Goal: Transaction & Acquisition: Subscribe to service/newsletter

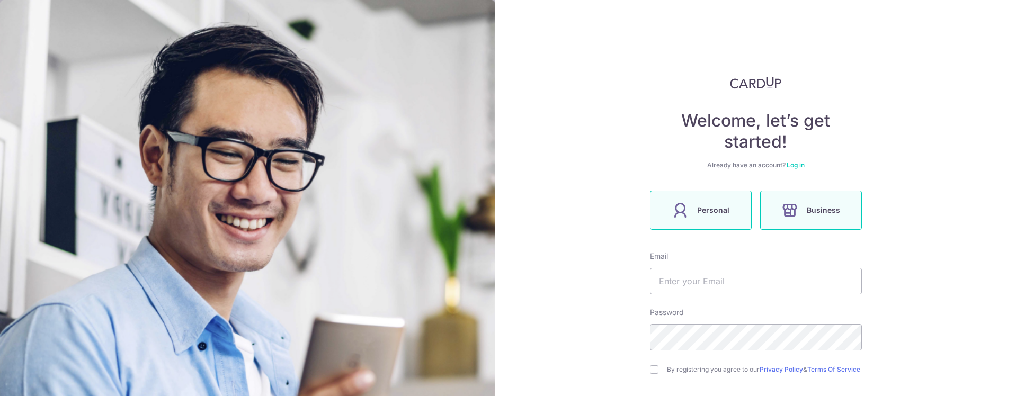
click at [703, 210] on span "Personal" at bounding box center [713, 210] width 32 height 13
click at [734, 301] on form "Email Password By registering you agree to our Privacy Policy & Terms Of Servic…" at bounding box center [756, 363] width 212 height 225
click at [744, 288] on input "text" at bounding box center [756, 281] width 212 height 26
type input "[EMAIL_ADDRESS][PERSON_NAME][DOMAIN_NAME]"
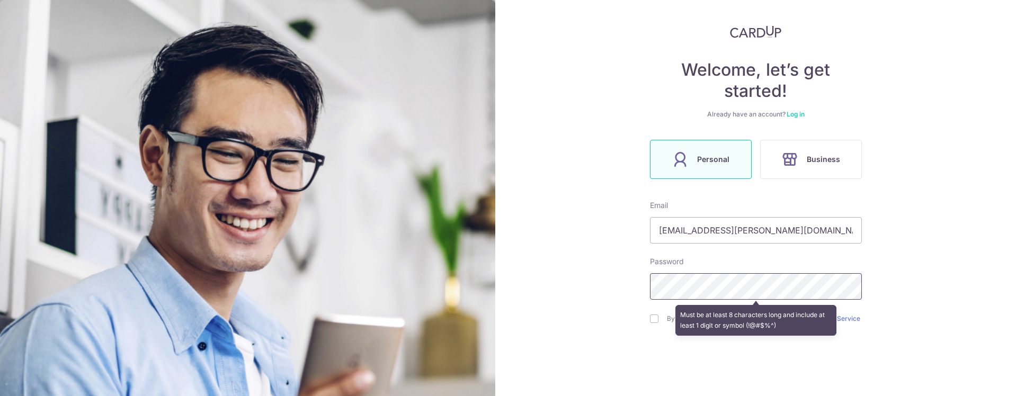
scroll to position [101, 0]
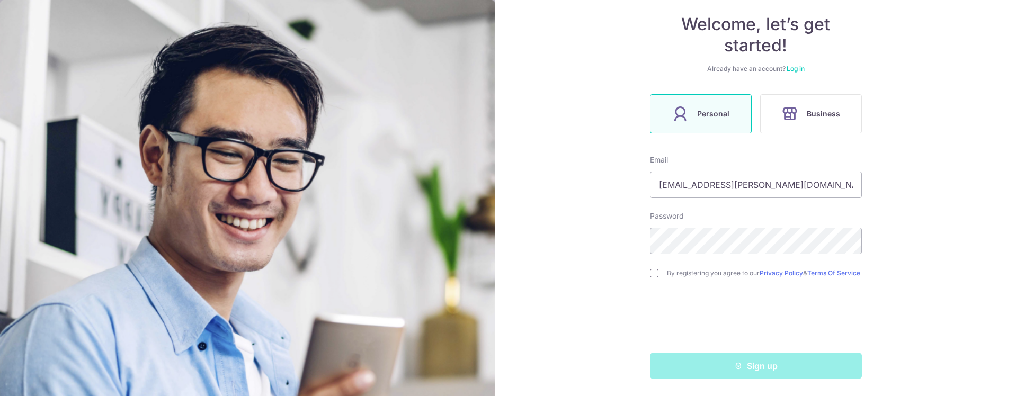
click at [654, 272] on input "checkbox" at bounding box center [654, 273] width 8 height 8
checkbox input "true"
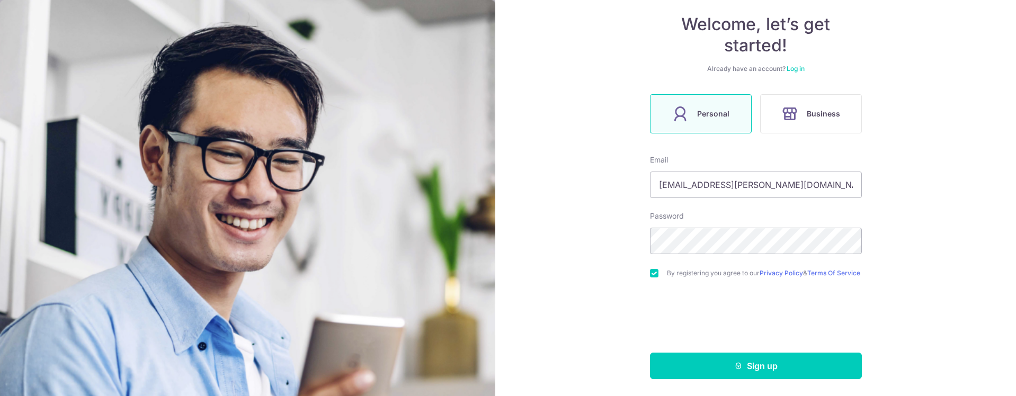
click at [797, 381] on div "Welcome, let’s get started! Already have an account? Log in Personal Business E…" at bounding box center [755, 198] width 521 height 396
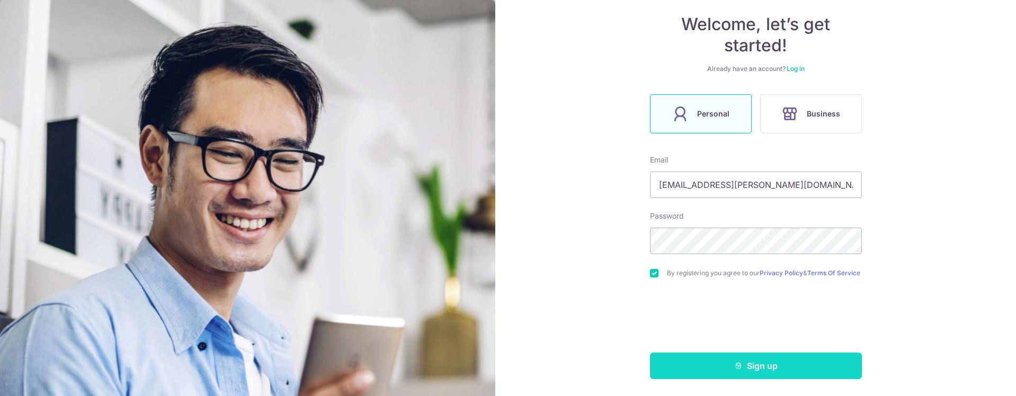
click at [802, 369] on button "Sign up" at bounding box center [756, 366] width 212 height 26
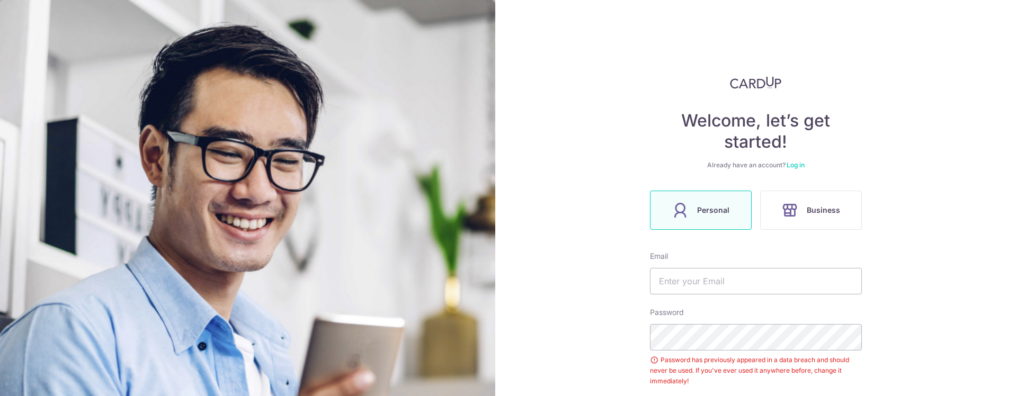
scroll to position [137, 0]
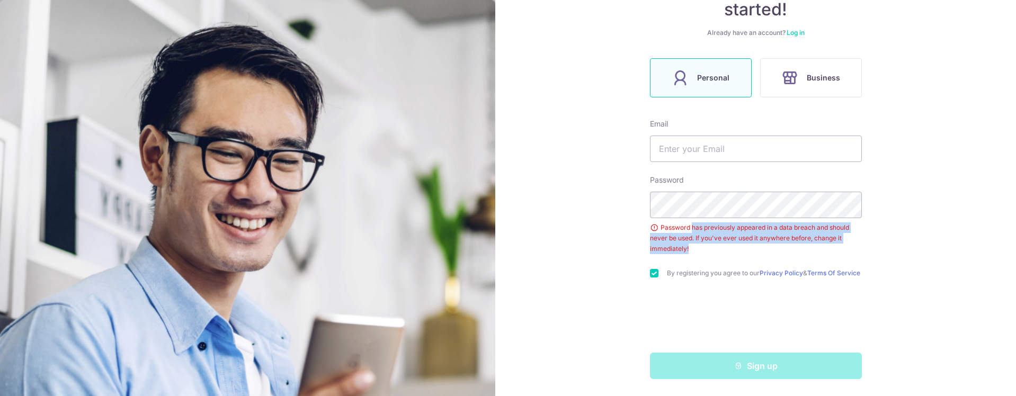
drag, startPoint x: 710, startPoint y: 233, endPoint x: 834, endPoint y: 245, distance: 125.0
click at [834, 245] on div "Password has previously appeared in a data breach and should never be used. If …" at bounding box center [756, 238] width 212 height 32
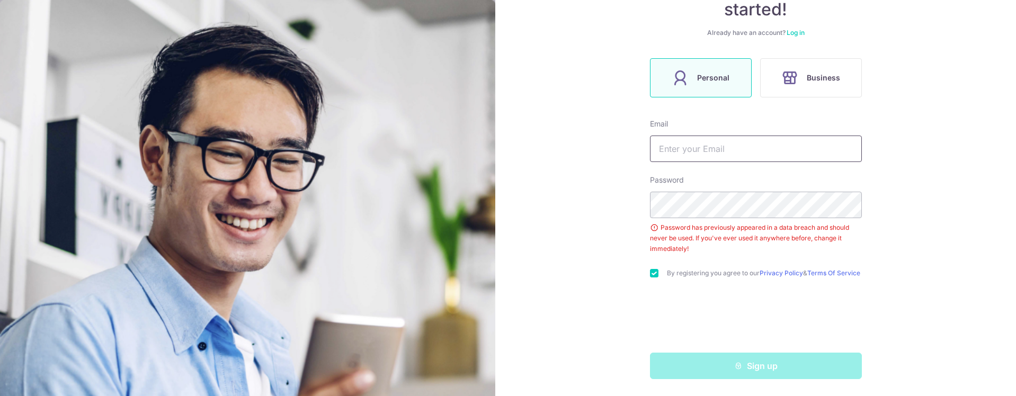
click at [730, 147] on input "text" at bounding box center [756, 149] width 212 height 26
type input "[EMAIL_ADDRESS][PERSON_NAME][DOMAIN_NAME]"
click at [965, 159] on div "Welcome, let’s get started! Already have an account? Log in Personal Business E…" at bounding box center [755, 198] width 521 height 396
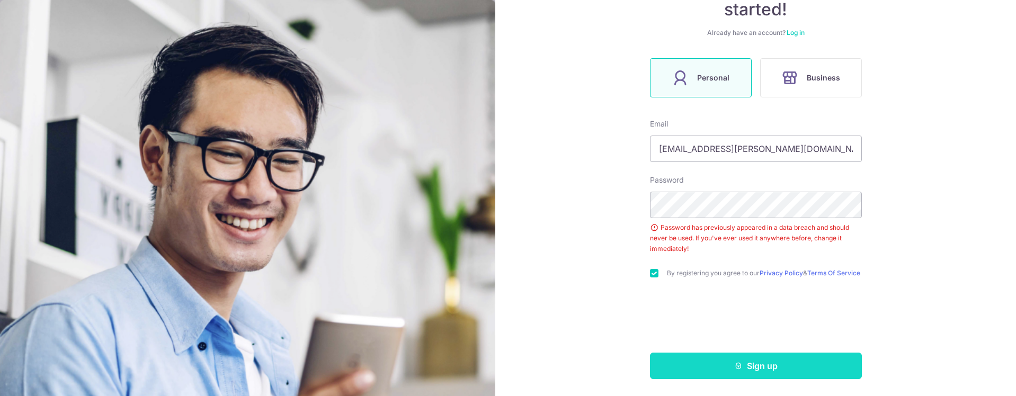
click at [795, 368] on button "Sign up" at bounding box center [756, 366] width 212 height 26
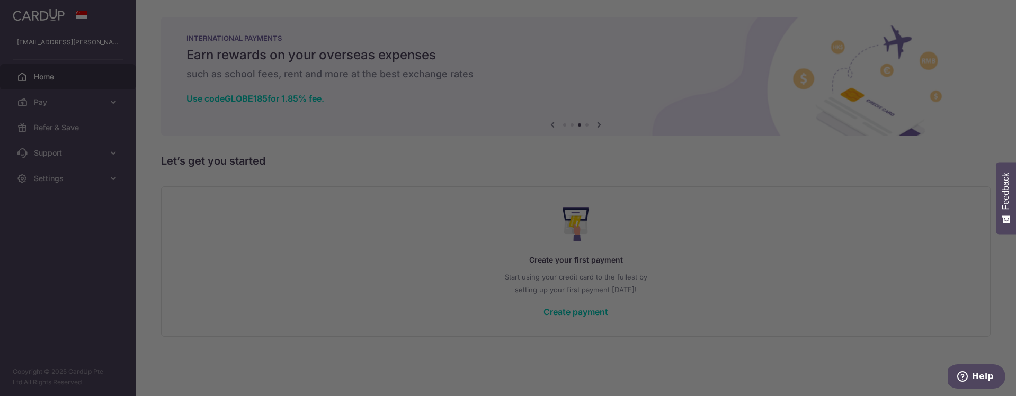
click at [640, 32] on div at bounding box center [513, 200] width 1026 height 400
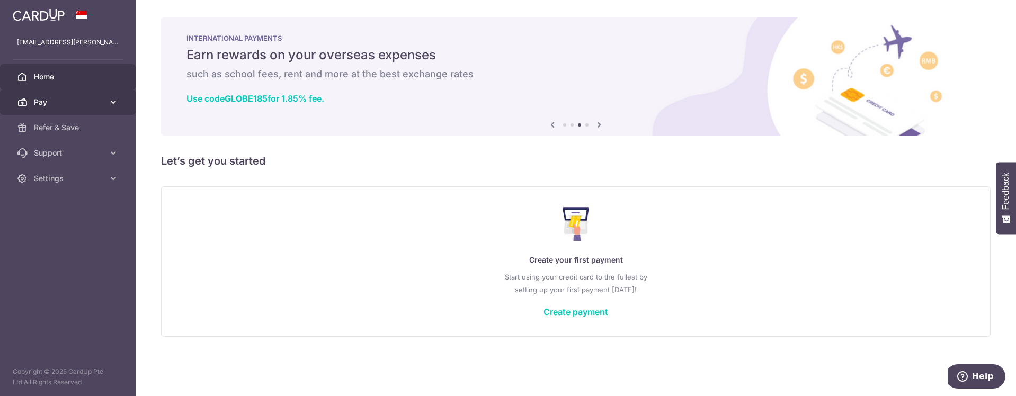
click at [103, 111] on link "Pay" at bounding box center [68, 102] width 136 height 25
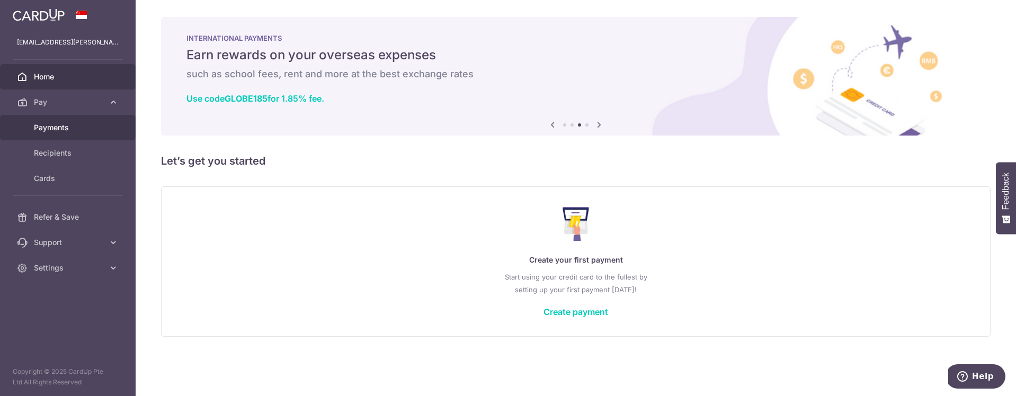
click at [93, 120] on link "Payments" at bounding box center [68, 127] width 136 height 25
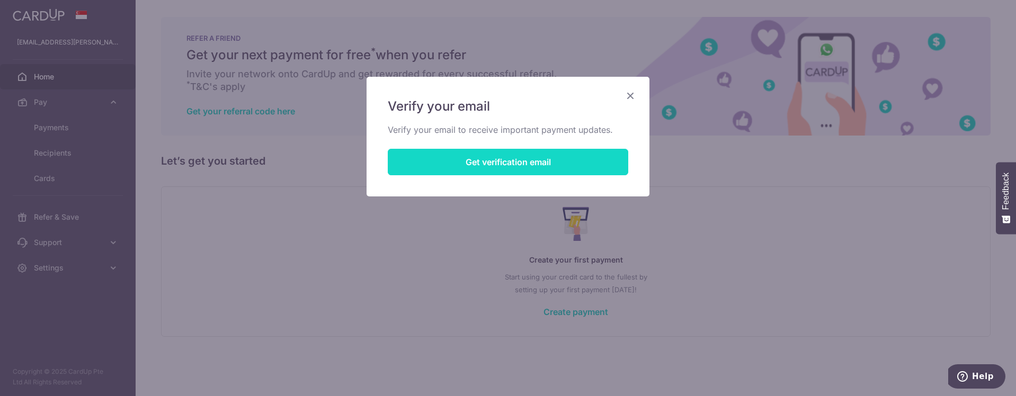
click at [563, 155] on button "Get verification email" at bounding box center [508, 162] width 240 height 26
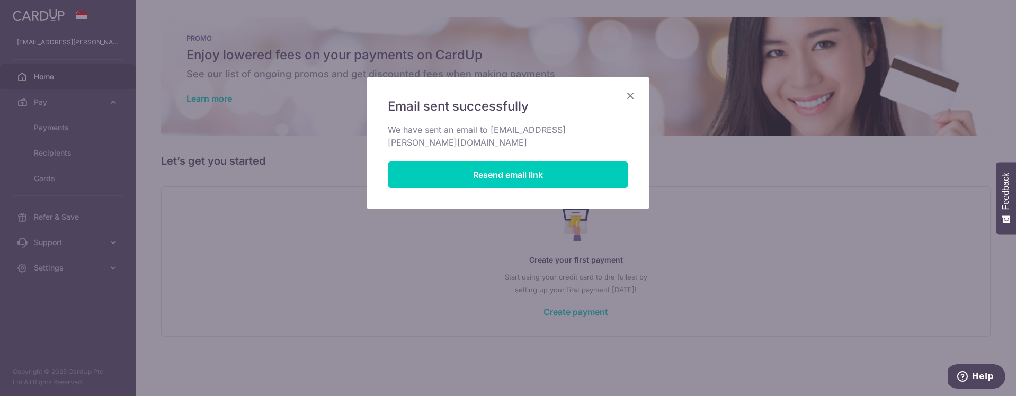
click at [622, 94] on div "Email sent successfully We have sent an email to [EMAIL_ADDRESS][PERSON_NAME][D…" at bounding box center [508, 143] width 283 height 132
click at [634, 100] on icon "Close" at bounding box center [630, 95] width 13 height 13
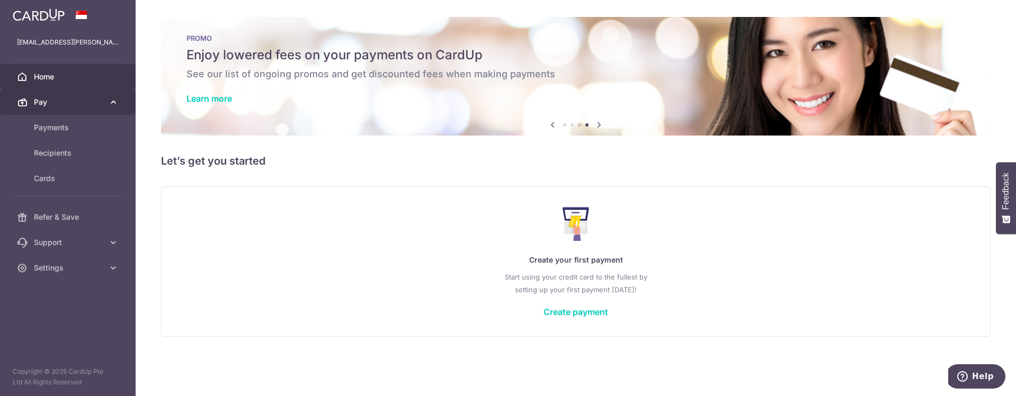
click at [64, 100] on span "Pay" at bounding box center [69, 102] width 70 height 11
click at [80, 104] on span "Pay" at bounding box center [69, 102] width 70 height 11
click at [74, 133] on link "Payments" at bounding box center [68, 127] width 136 height 25
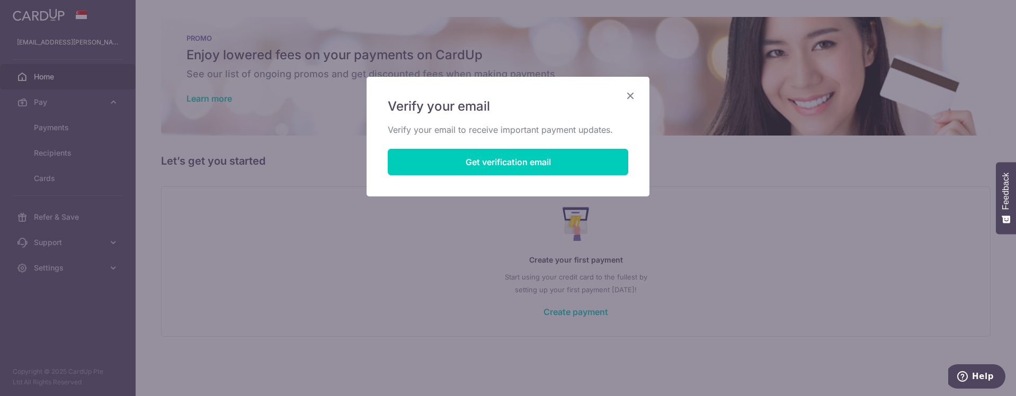
click at [635, 92] on icon "Close" at bounding box center [630, 95] width 13 height 13
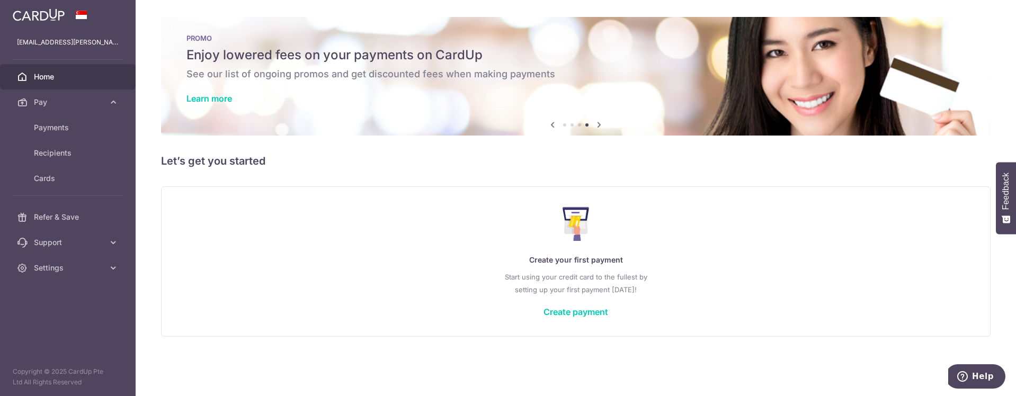
click at [59, 16] on img at bounding box center [39, 14] width 52 height 13
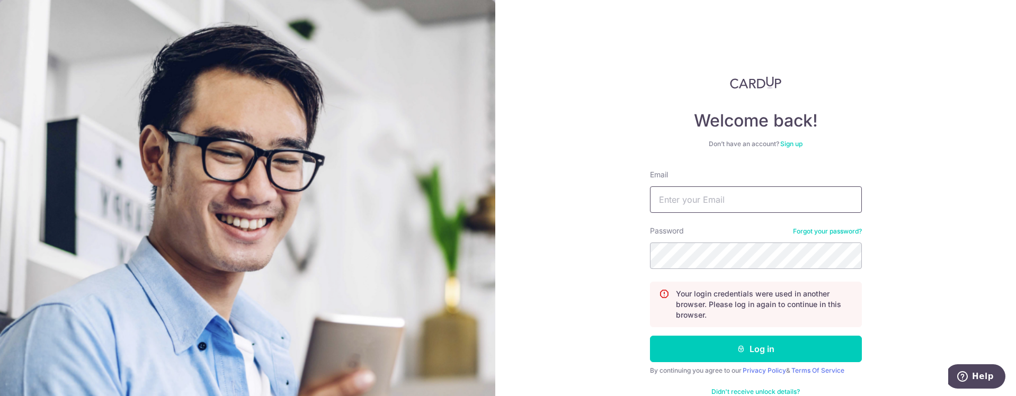
drag, startPoint x: 736, startPoint y: 212, endPoint x: 739, endPoint y: 202, distance: 10.4
click at [736, 212] on input "Email" at bounding box center [756, 199] width 212 height 26
type input "[EMAIL_ADDRESS][PERSON_NAME][DOMAIN_NAME]"
